Goal: Transaction & Acquisition: Subscribe to service/newsletter

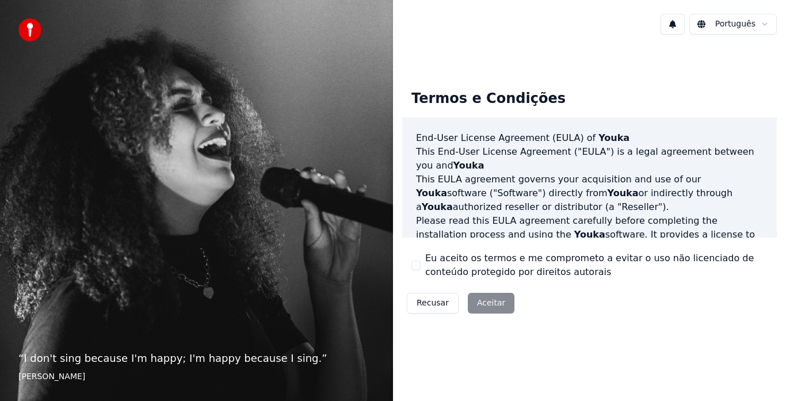
click at [705, 24] on html "“ I don't sing because I'm happy; I'm happy because I sing. ” [PERSON_NAME] Ter…" at bounding box center [393, 200] width 786 height 401
click at [414, 264] on button "Eu aceito os termos e me comprometo a evitar o uso não licenciado de conteúdo p…" at bounding box center [415, 265] width 9 height 9
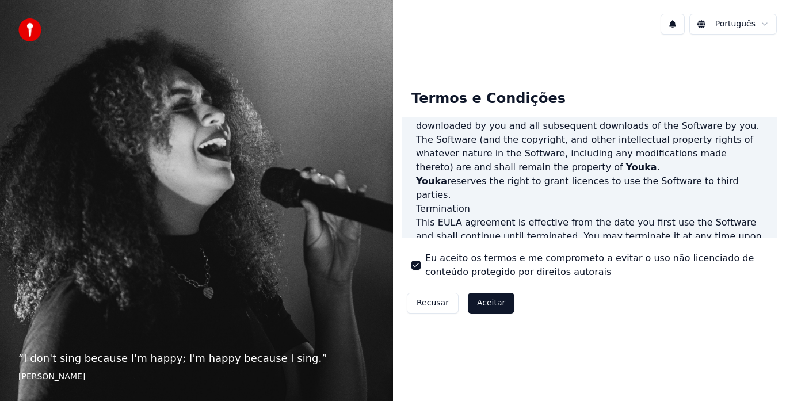
scroll to position [690, 0]
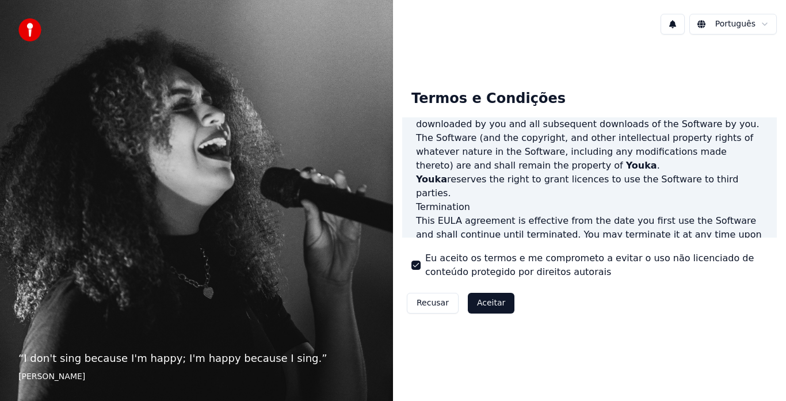
click at [461, 214] on p "This [PERSON_NAME] agreement is effective from the date you first use the Softw…" at bounding box center [589, 234] width 347 height 41
click at [464, 214] on p "This [PERSON_NAME] agreement is effective from the date you first use the Softw…" at bounding box center [589, 234] width 347 height 41
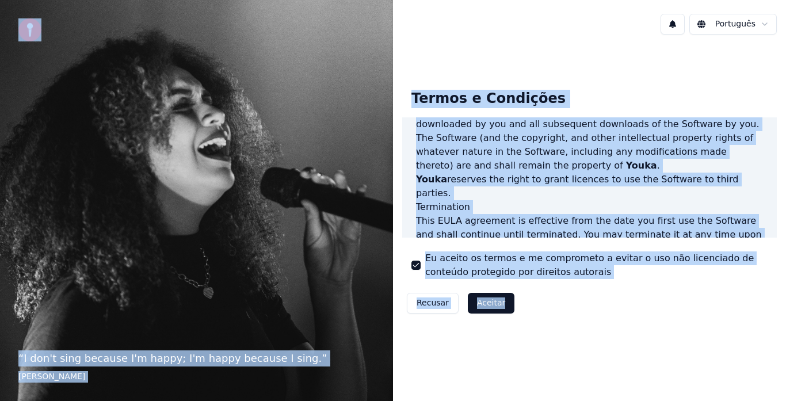
click at [735, 26] on html "“ I don't sing because I'm happy; I'm happy because I sing. ” [PERSON_NAME] Ter…" at bounding box center [393, 200] width 786 height 401
click at [558, 68] on div "Termos e Condições End-User License Agreement (EULA) of Youka This End-User Lic…" at bounding box center [589, 199] width 393 height 311
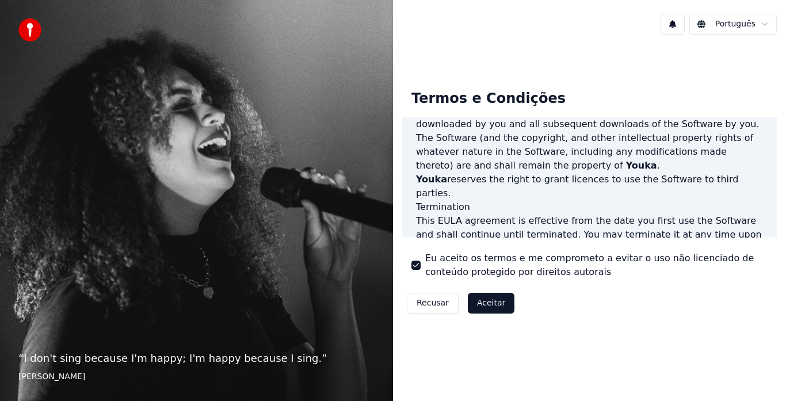
click at [494, 301] on button "Aceitar" at bounding box center [491, 303] width 47 height 21
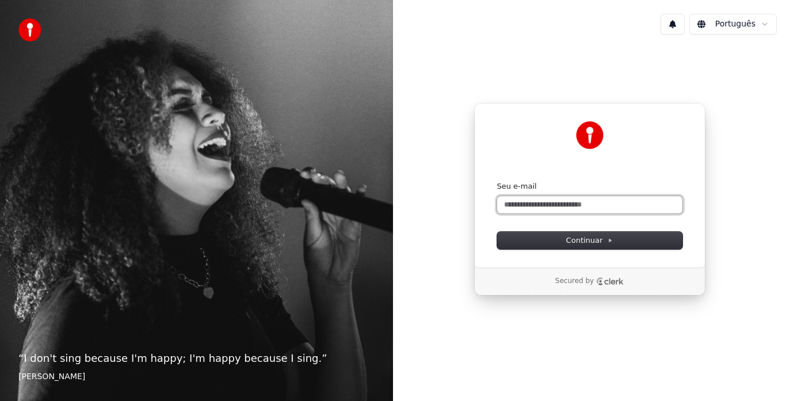
click at [650, 207] on input "Seu e-mail" at bounding box center [589, 204] width 185 height 17
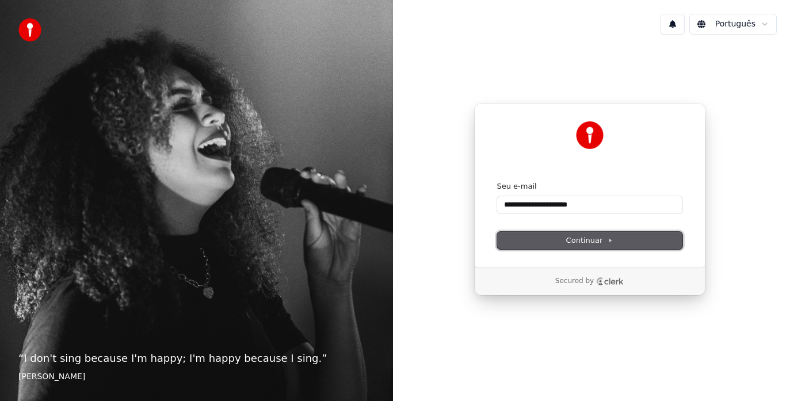
click at [579, 239] on span "Continuar" at bounding box center [589, 240] width 47 height 10
type input "**********"
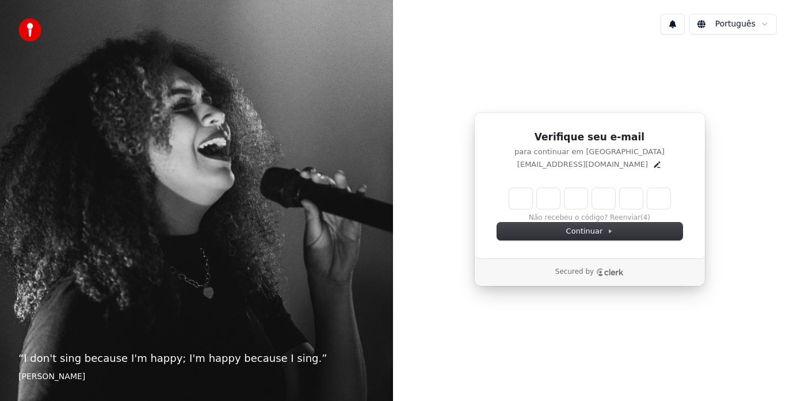
click at [524, 201] on input "Enter verification code" at bounding box center [589, 198] width 161 height 21
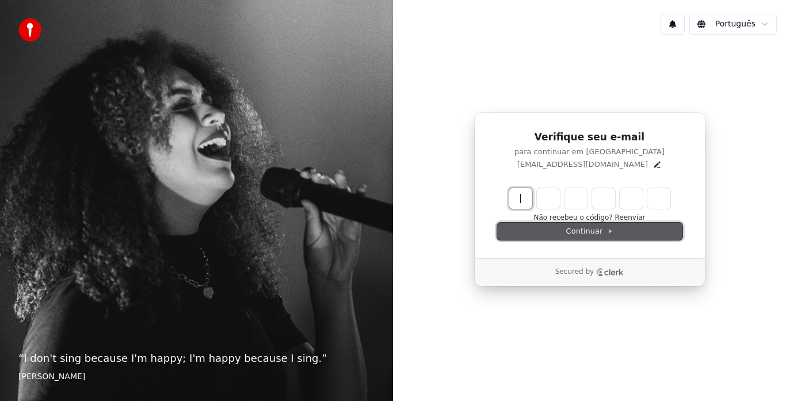
click at [590, 228] on span "Continuar" at bounding box center [589, 231] width 47 height 10
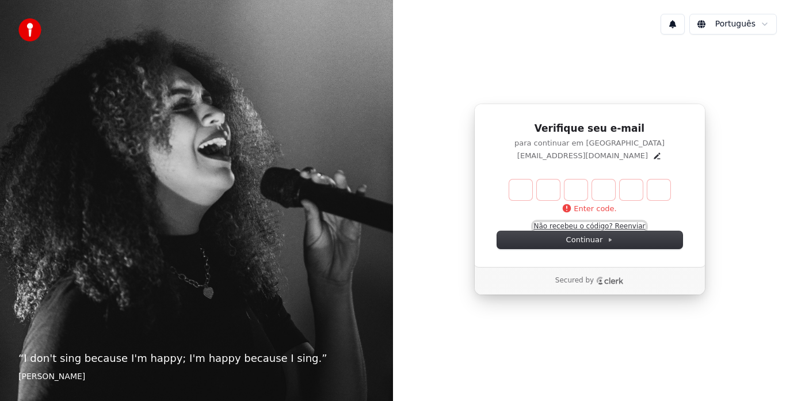
click at [549, 225] on button "Não recebeu o código? Reenviar" at bounding box center [589, 226] width 112 height 9
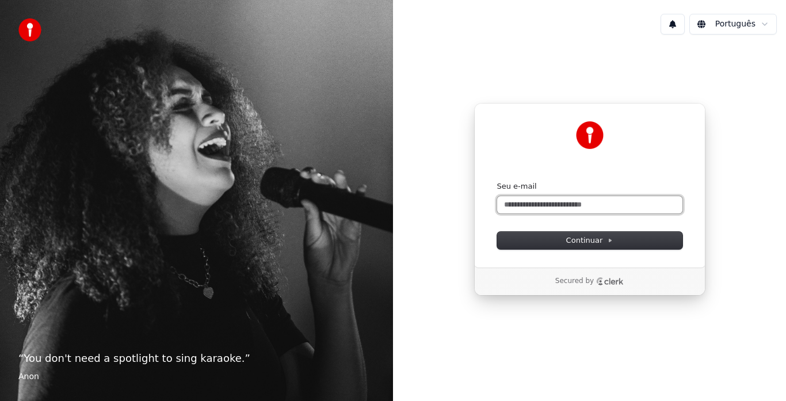
click at [621, 203] on input "Seu e-mail" at bounding box center [589, 204] width 185 height 17
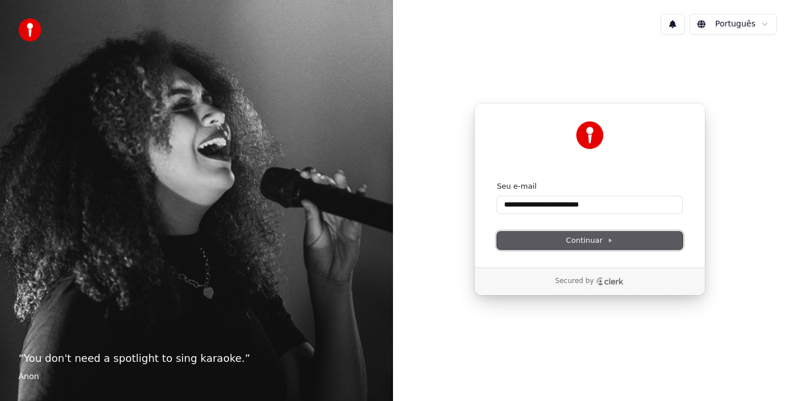
click at [584, 241] on span "Continuar" at bounding box center [589, 240] width 47 height 10
type input "**********"
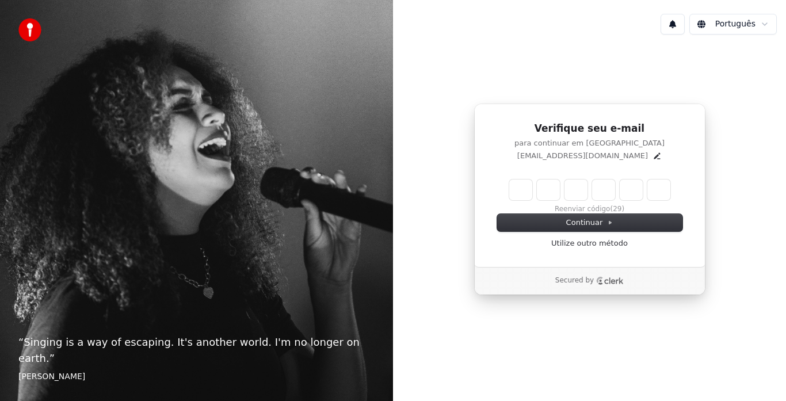
click at [521, 196] on input "Enter verification code" at bounding box center [589, 190] width 161 height 21
type input "******"
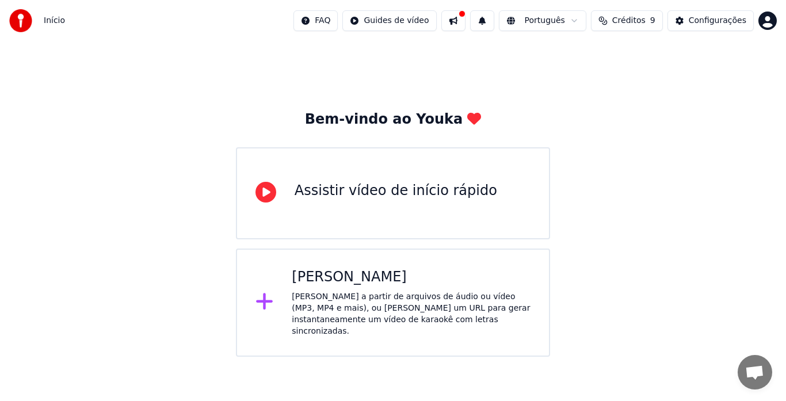
click at [426, 189] on div "Assistir vídeo de início rápido" at bounding box center [396, 191] width 203 height 18
